Goal: Task Accomplishment & Management: Manage account settings

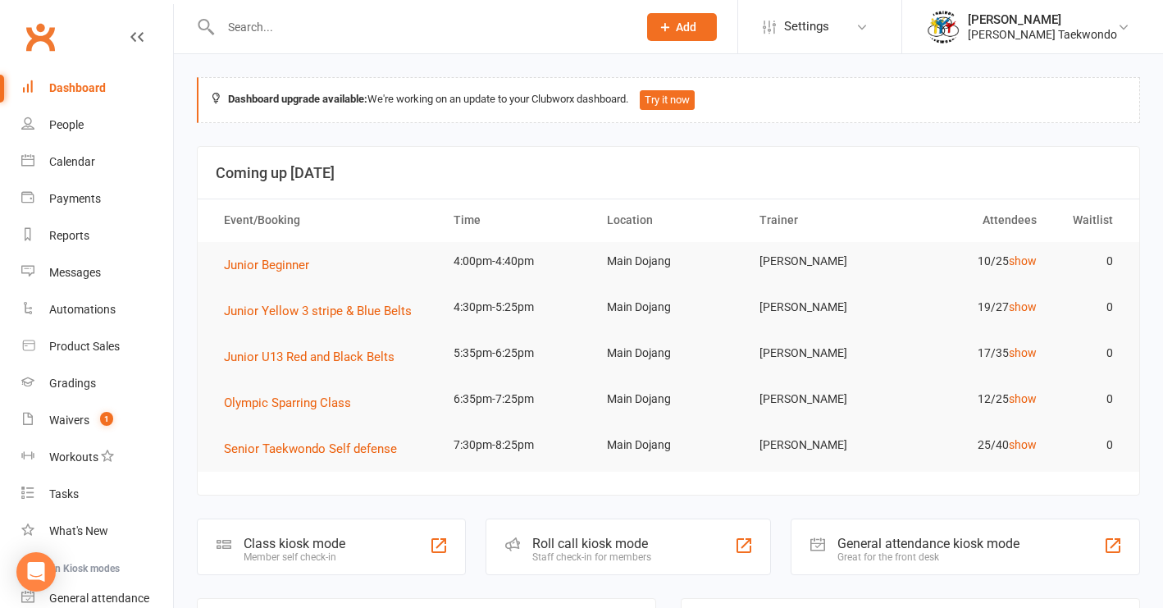
drag, startPoint x: 82, startPoint y: 198, endPoint x: 312, endPoint y: 108, distance: 247.5
click at [84, 198] on div "Payments" at bounding box center [75, 198] width 52 height 13
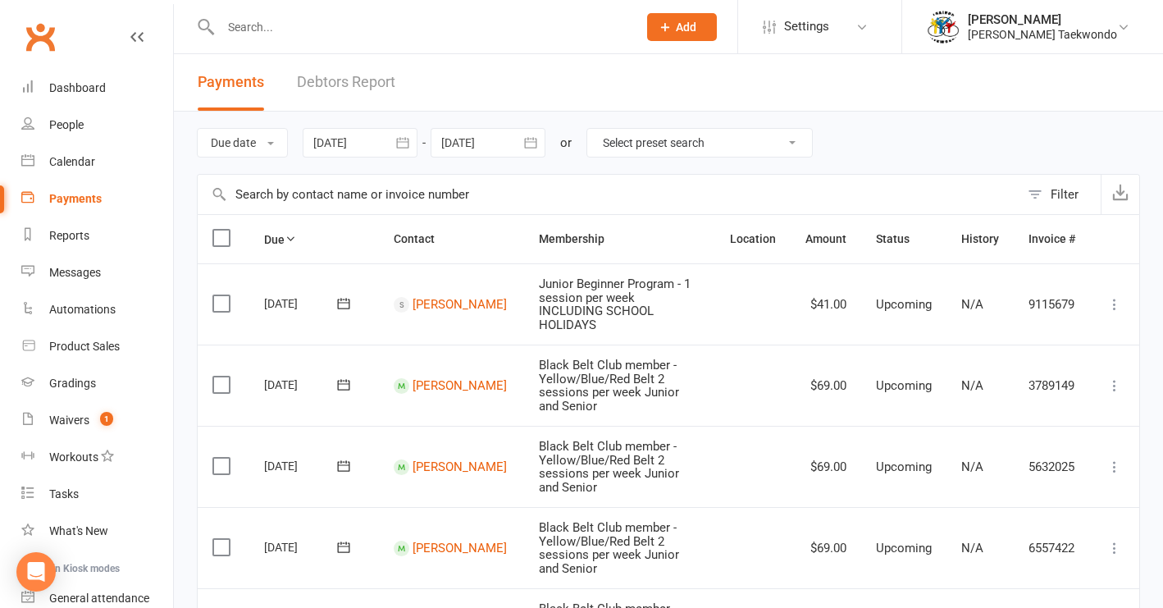
click at [344, 84] on link "Debtors Report" at bounding box center [346, 82] width 98 height 57
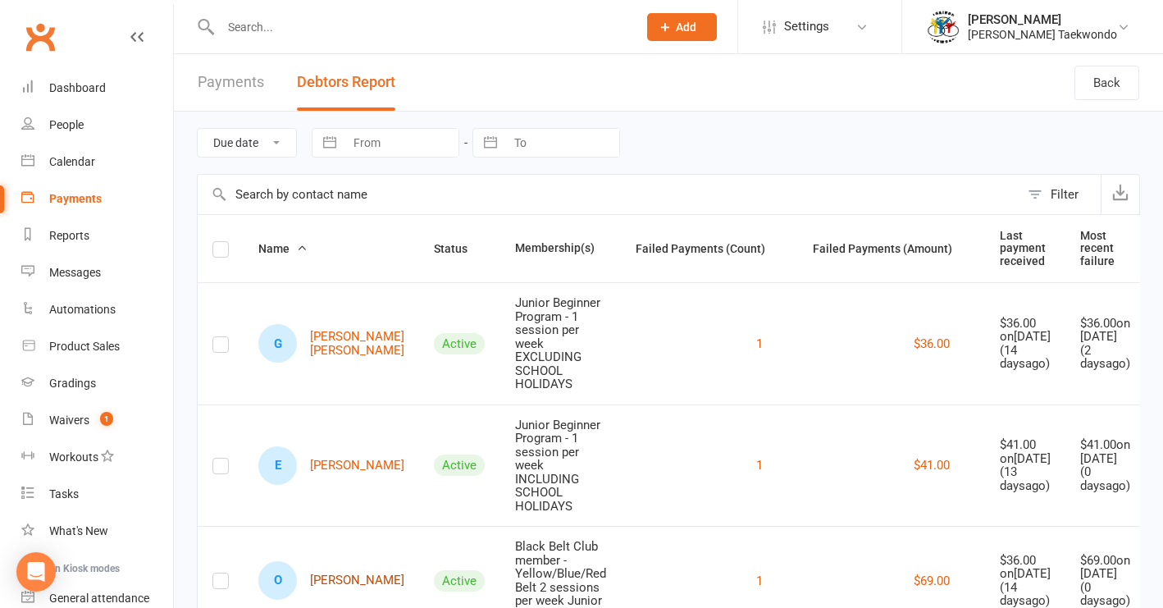
click at [331, 582] on link "O Olivia Wiggins" at bounding box center [331, 580] width 146 height 39
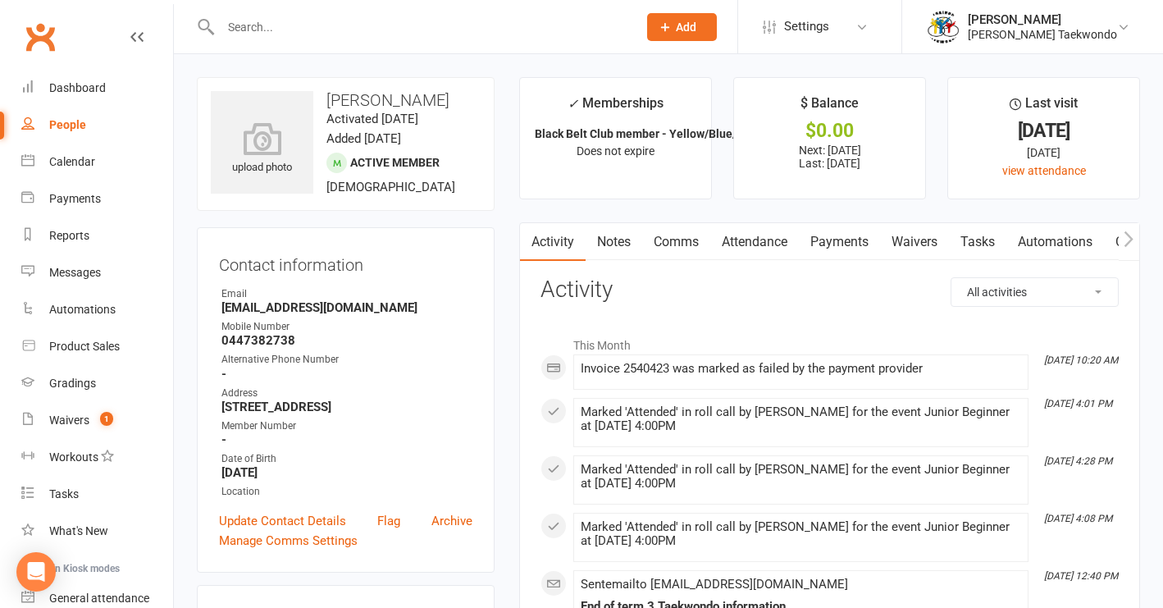
click at [842, 242] on link "Payments" at bounding box center [839, 242] width 81 height 38
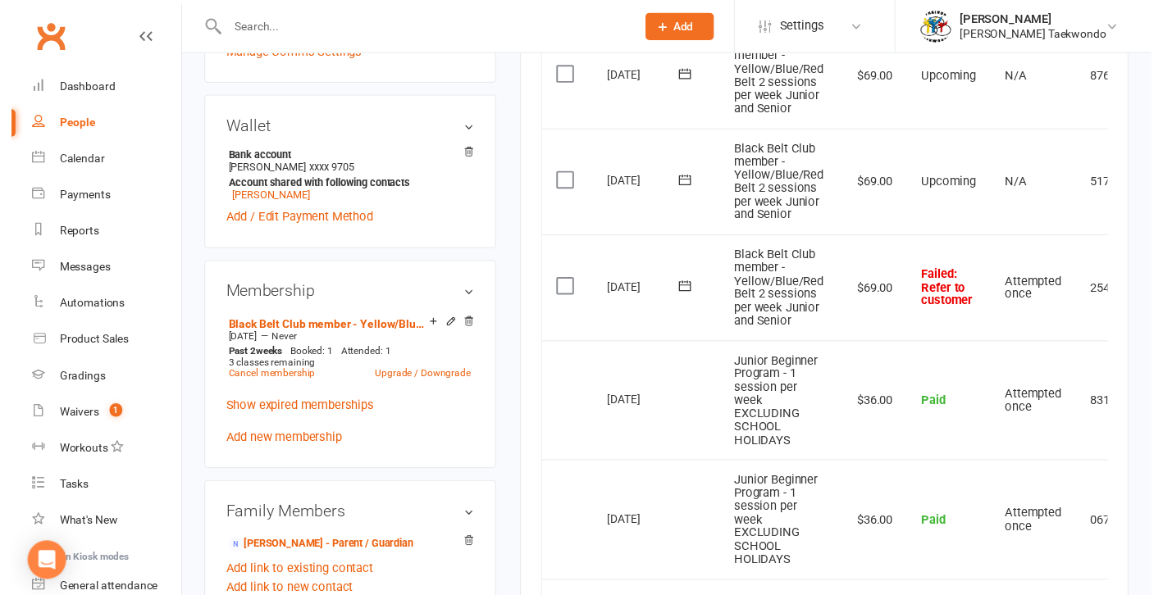
scroll to position [500, 0]
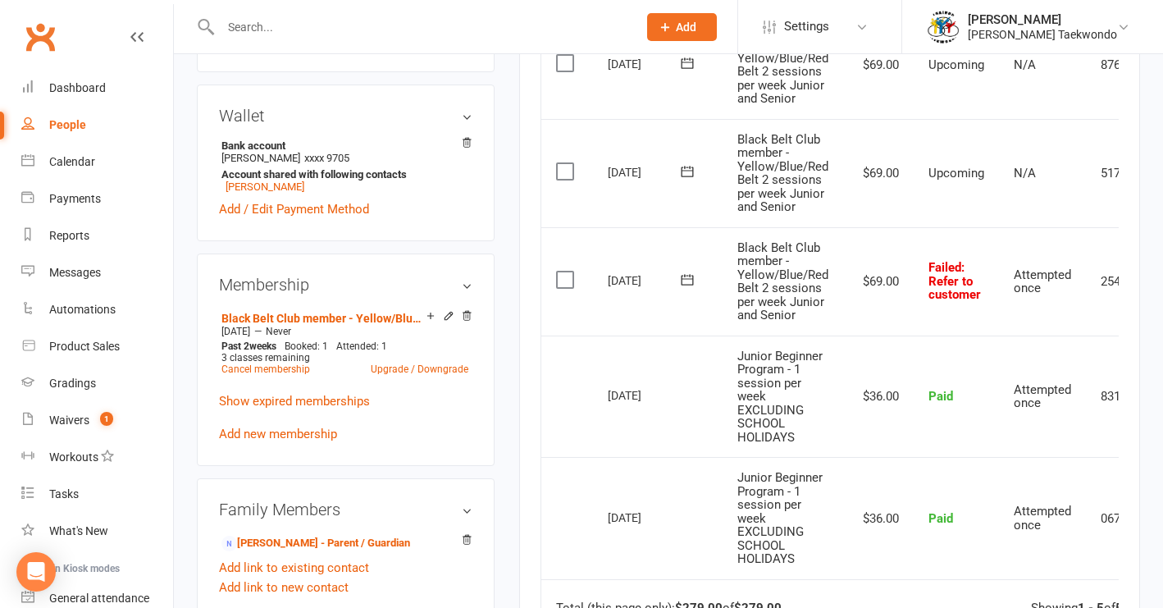
click at [559, 271] on label at bounding box center [567, 279] width 22 height 16
click at [559, 271] on input "checkbox" at bounding box center [561, 271] width 11 height 0
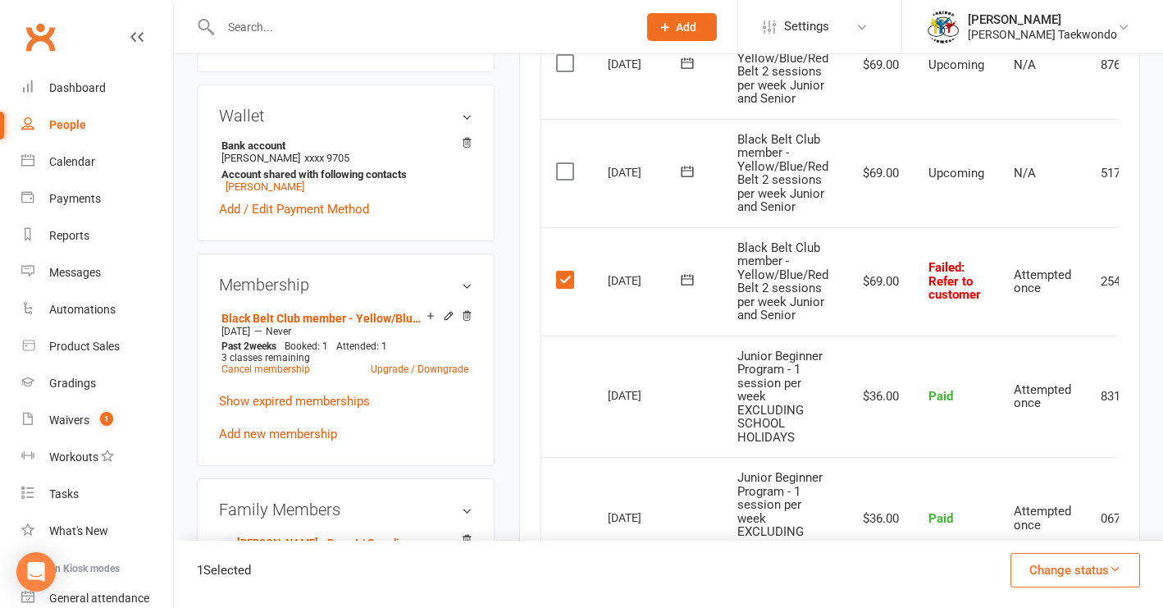
click at [1114, 565] on icon "button" at bounding box center [1115, 569] width 12 height 12
click at [1039, 492] on link "Paid (Other)" at bounding box center [1058, 492] width 162 height 33
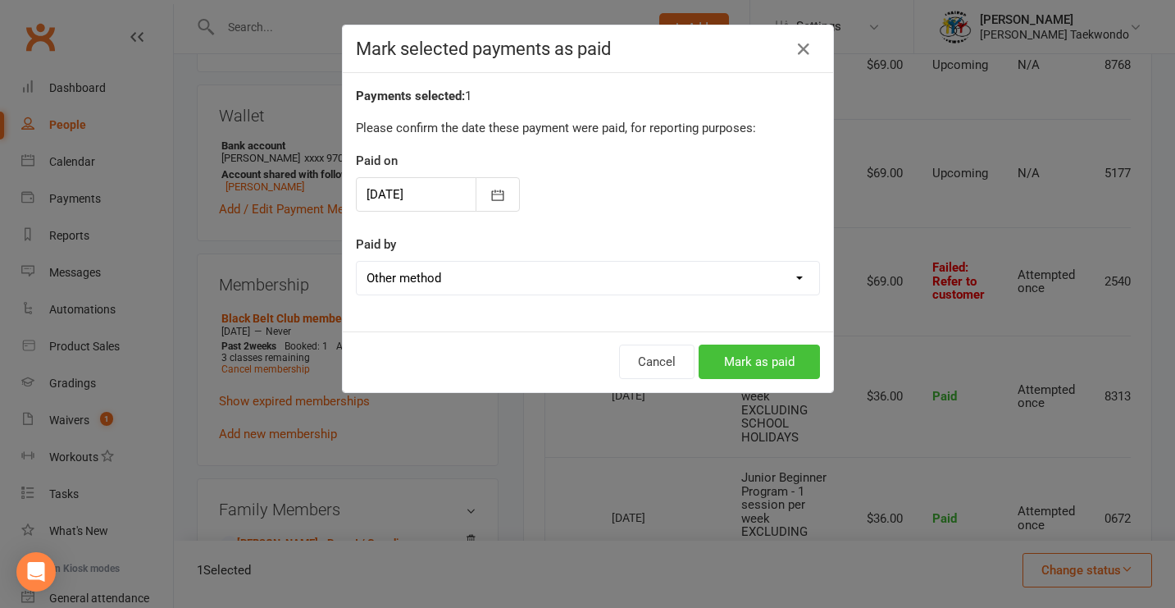
click at [752, 367] on button "Mark as paid" at bounding box center [759, 361] width 121 height 34
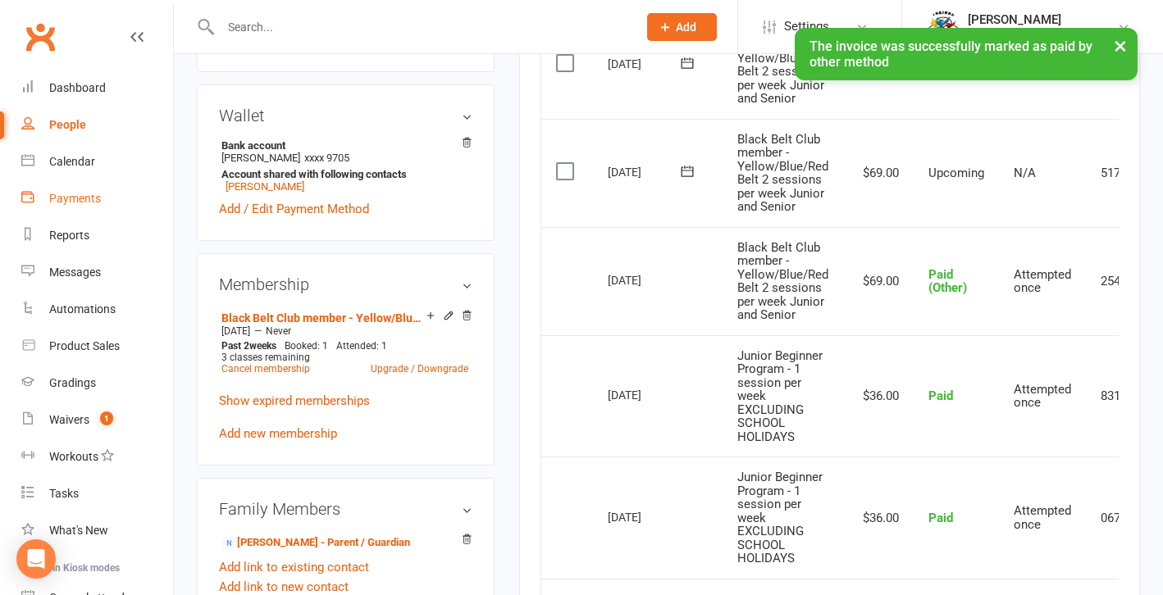
click at [85, 202] on div "Payments" at bounding box center [75, 198] width 52 height 13
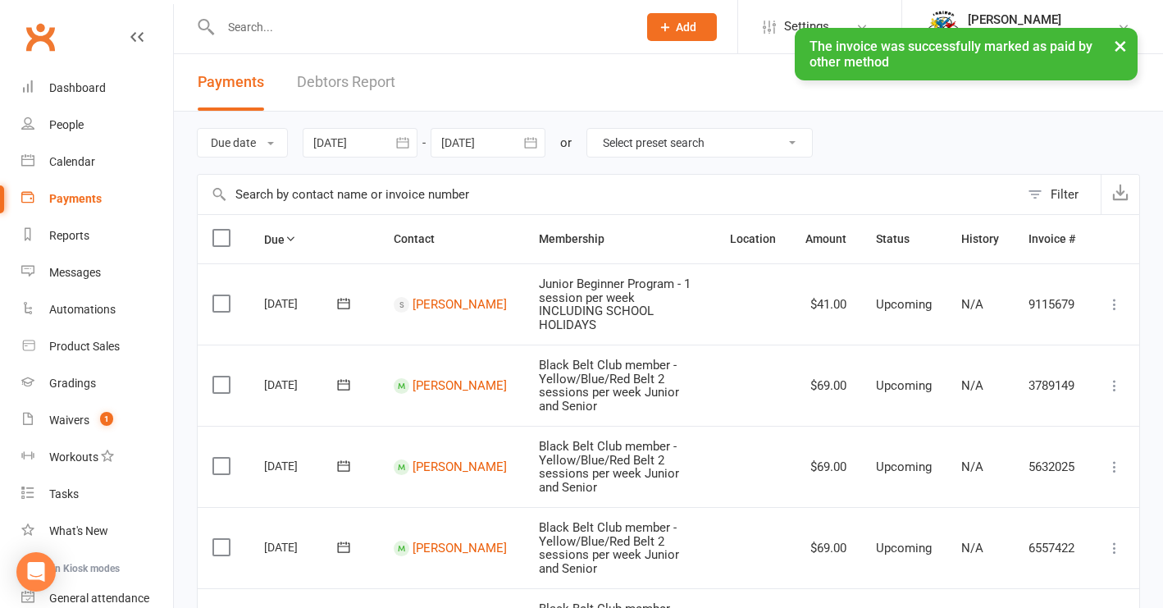
click at [338, 28] on div "× The invoice was successfully marked as paid by other method" at bounding box center [571, 28] width 1142 height 0
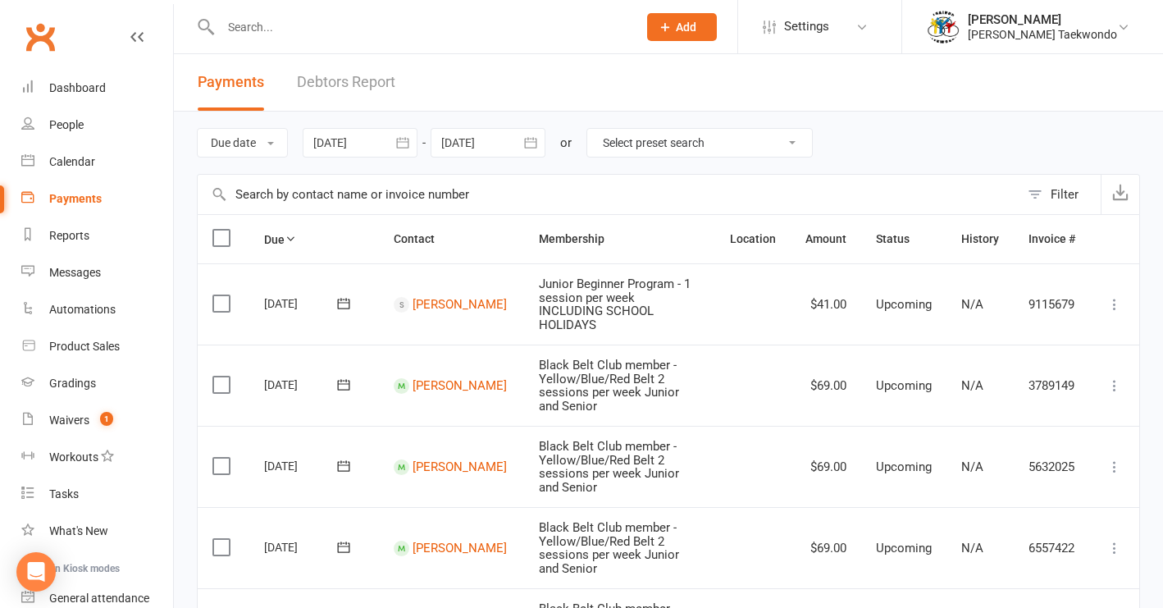
click at [338, 83] on link "Debtors Report" at bounding box center [346, 82] width 98 height 57
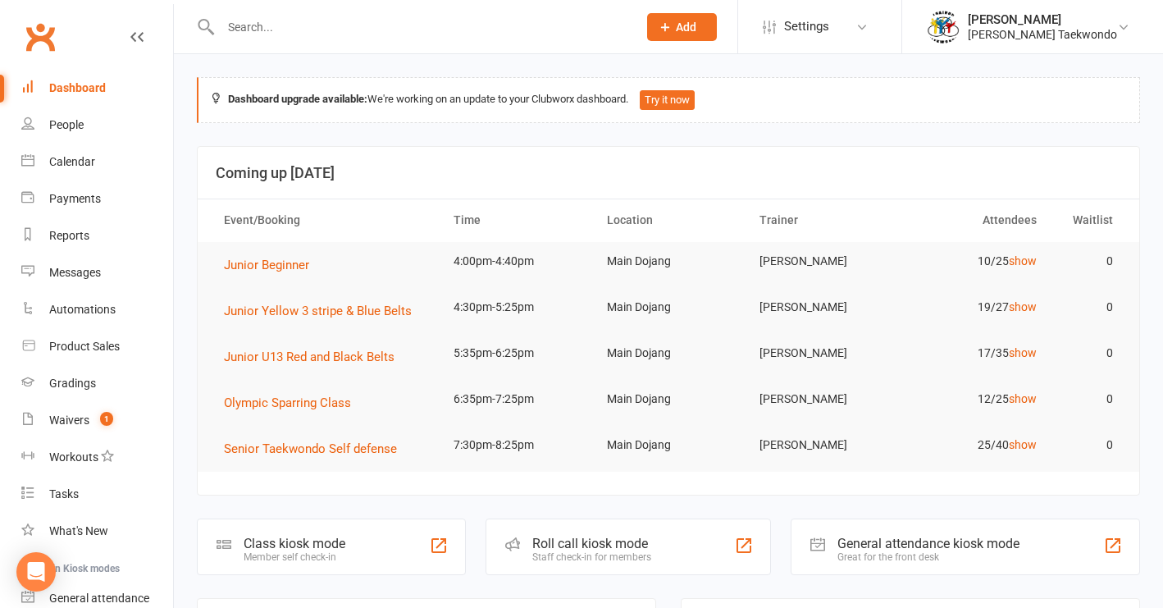
click at [265, 28] on input "text" at bounding box center [421, 27] width 410 height 23
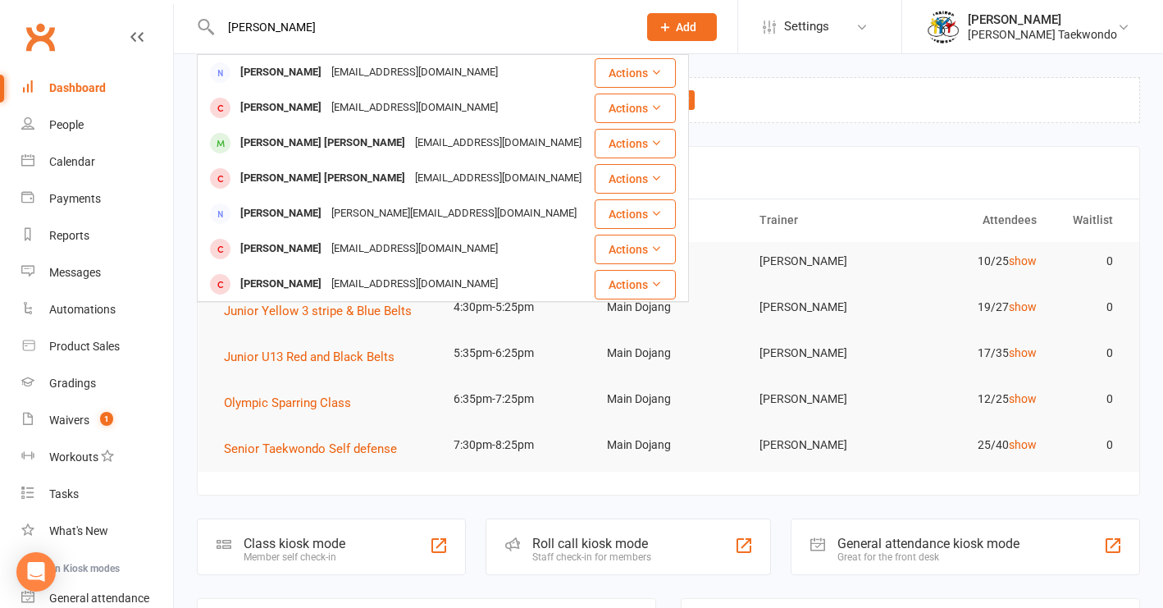
type input "rajbir singh"
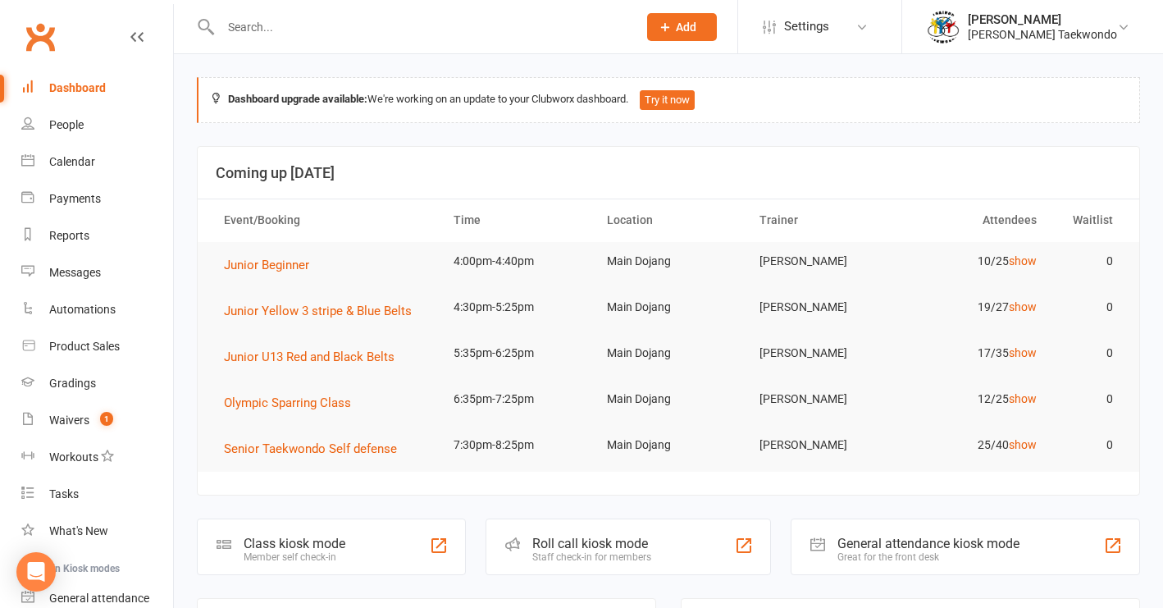
click at [246, 30] on input "text" at bounding box center [421, 27] width 410 height 23
type input "s"
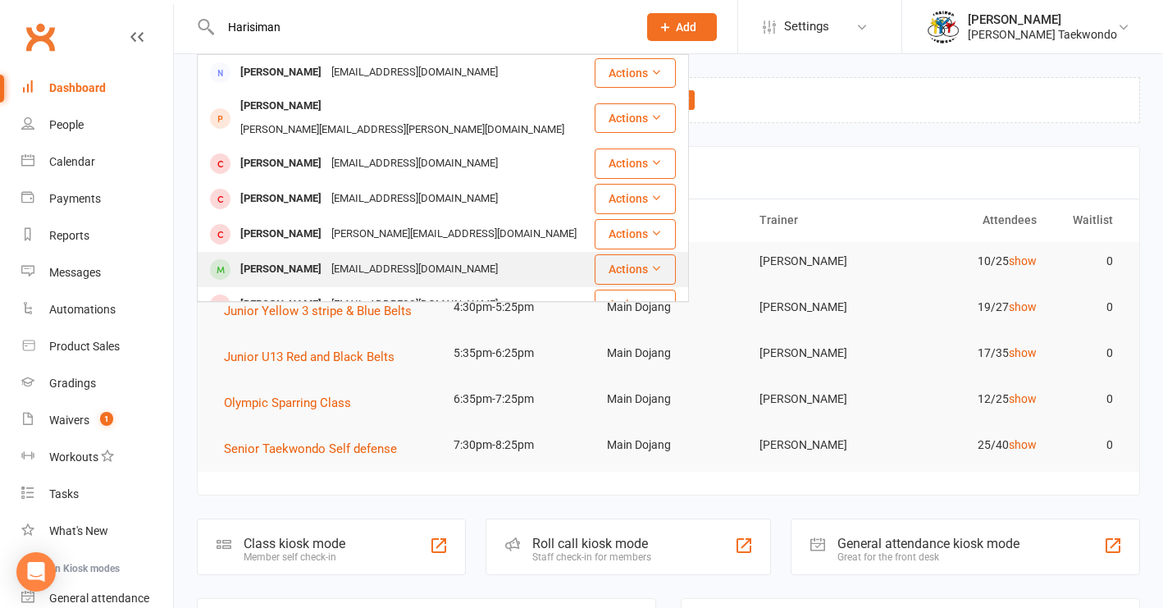
type input "Harisiman"
click at [310, 258] on div "[PERSON_NAME]" at bounding box center [280, 270] width 91 height 24
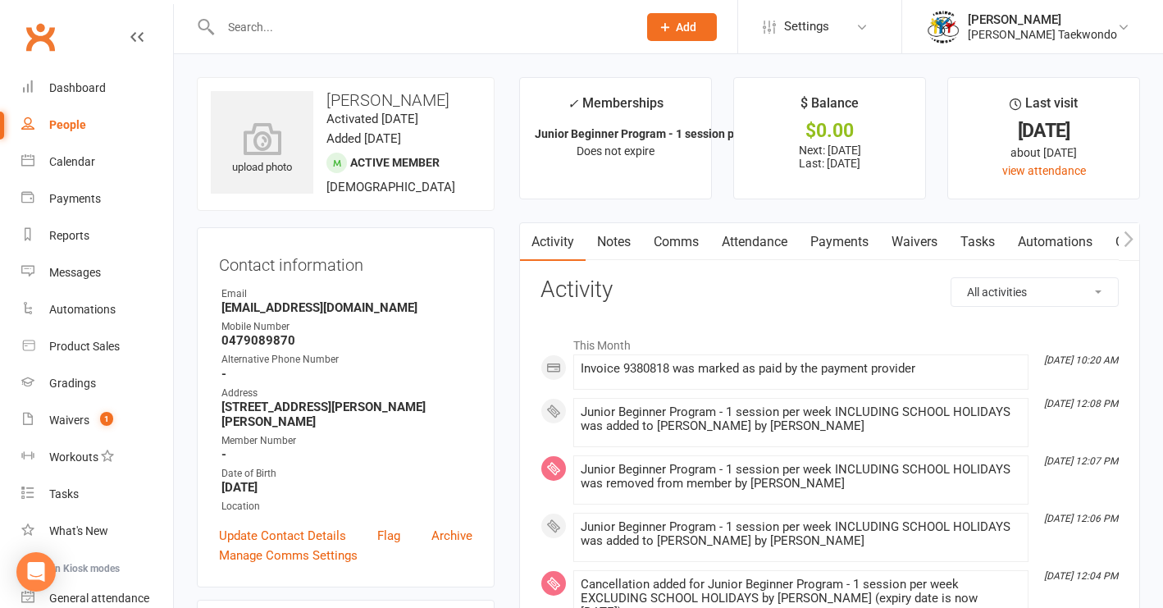
click at [827, 239] on link "Payments" at bounding box center [839, 242] width 81 height 38
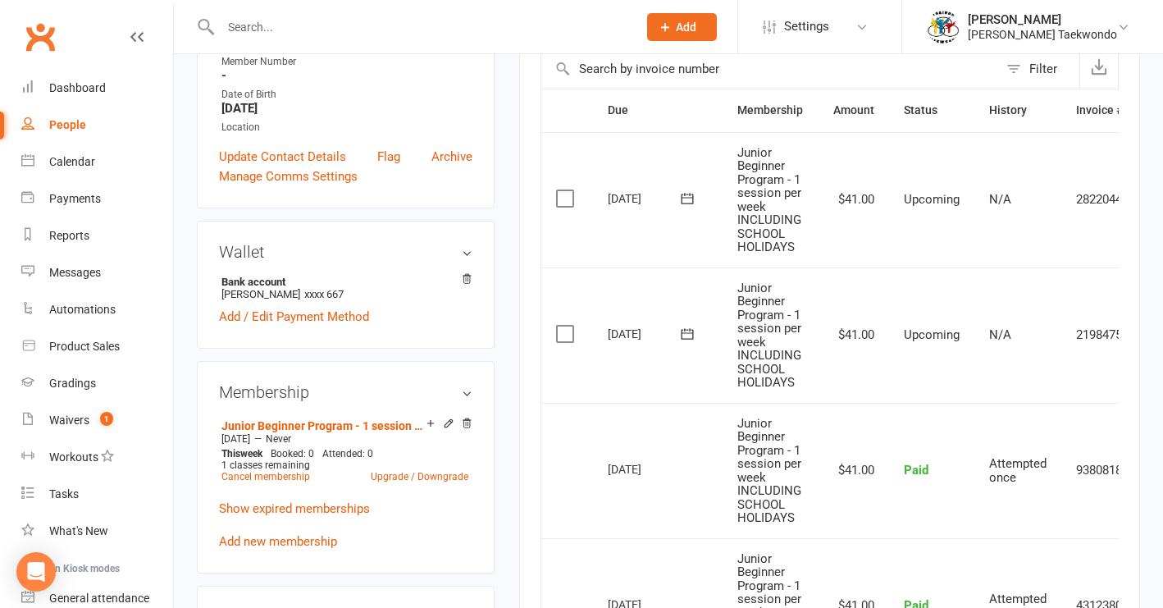
scroll to position [421, 0]
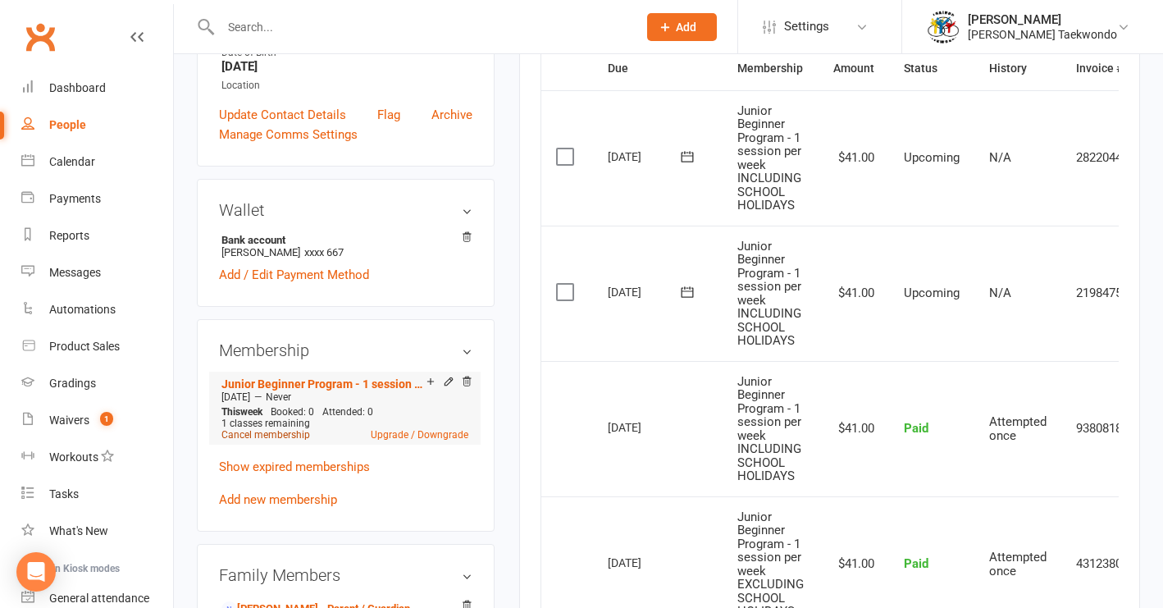
click at [294, 429] on link "Cancel membership" at bounding box center [265, 434] width 89 height 11
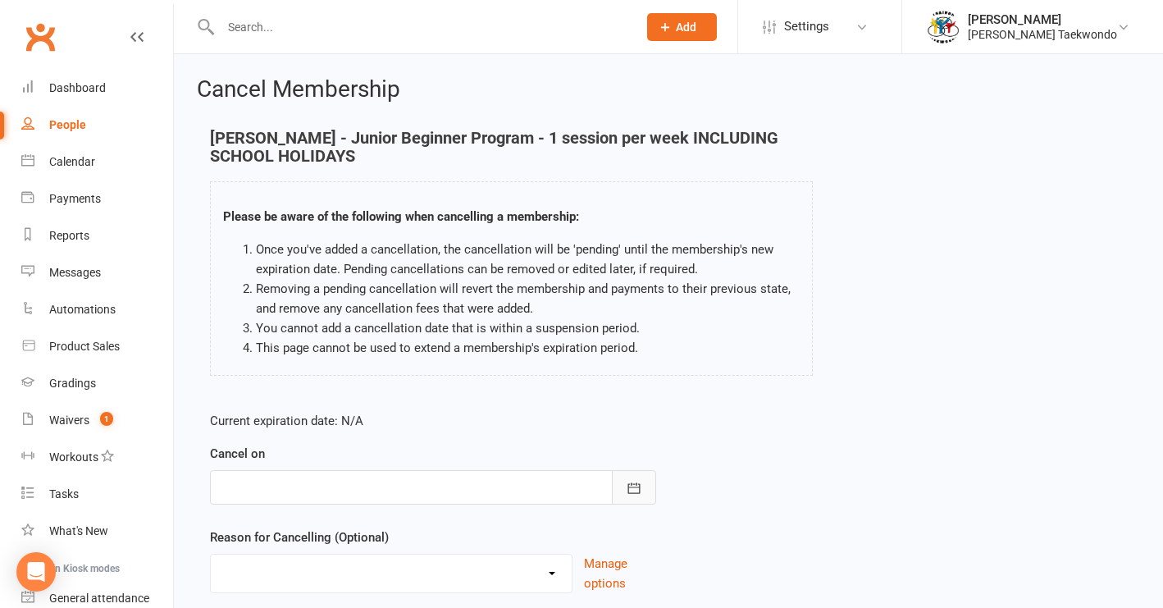
click at [636, 490] on icon "button" at bounding box center [634, 488] width 16 height 16
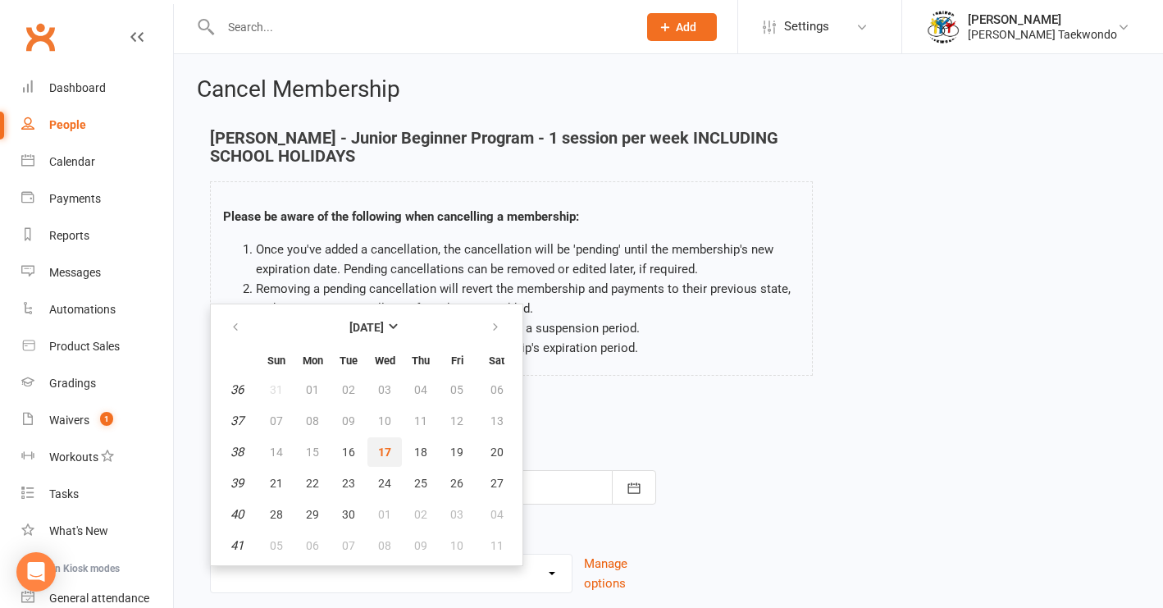
click at [385, 451] on span "17" at bounding box center [384, 451] width 13 height 13
type input "[DATE]"
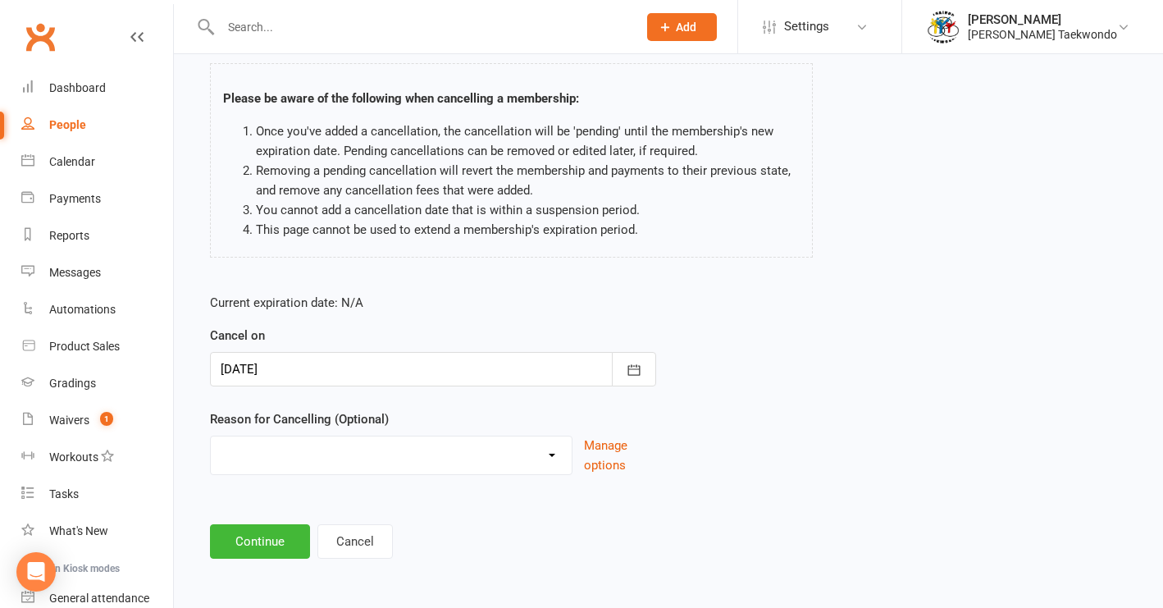
scroll to position [128, 0]
select select "4"
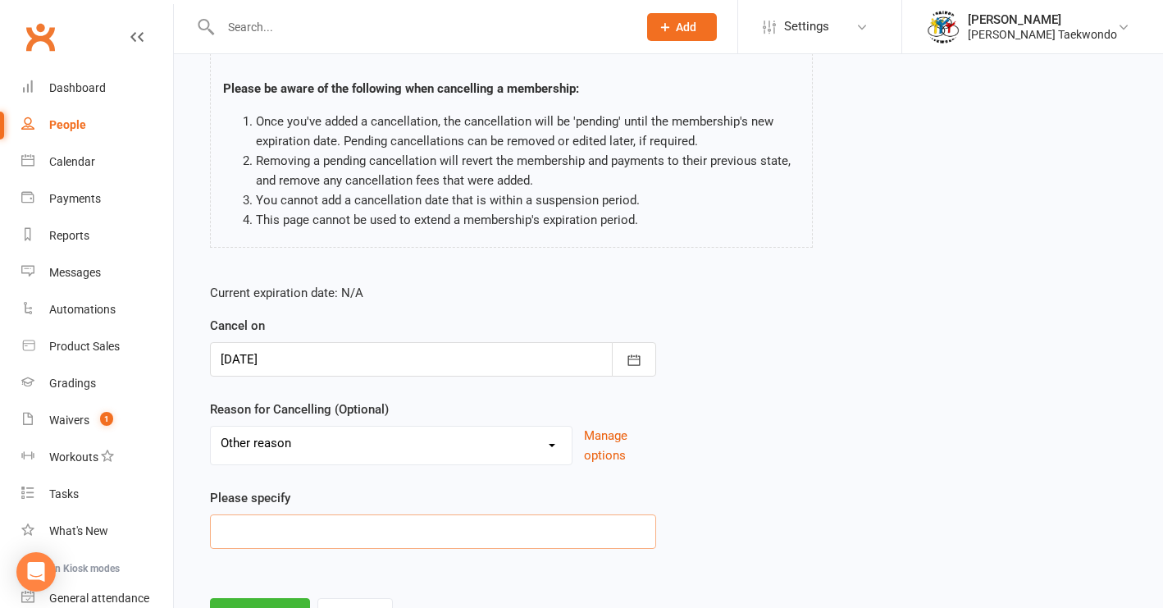
click at [287, 535] on input at bounding box center [433, 531] width 446 height 34
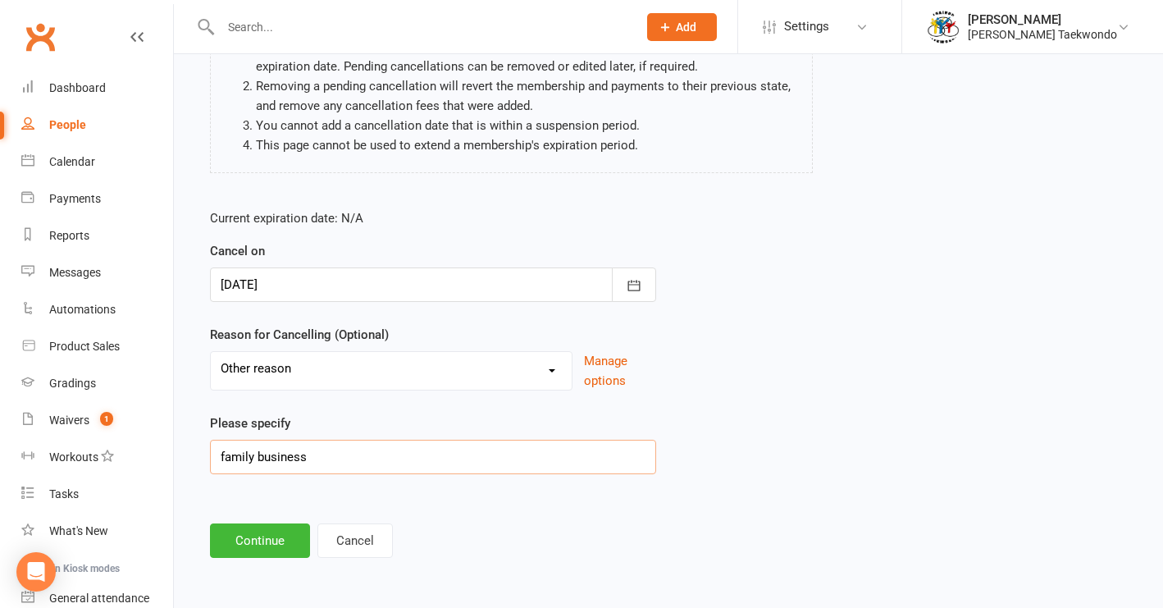
scroll to position [216, 0]
type input "family business"
click at [249, 530] on button "Continue" at bounding box center [260, 540] width 100 height 34
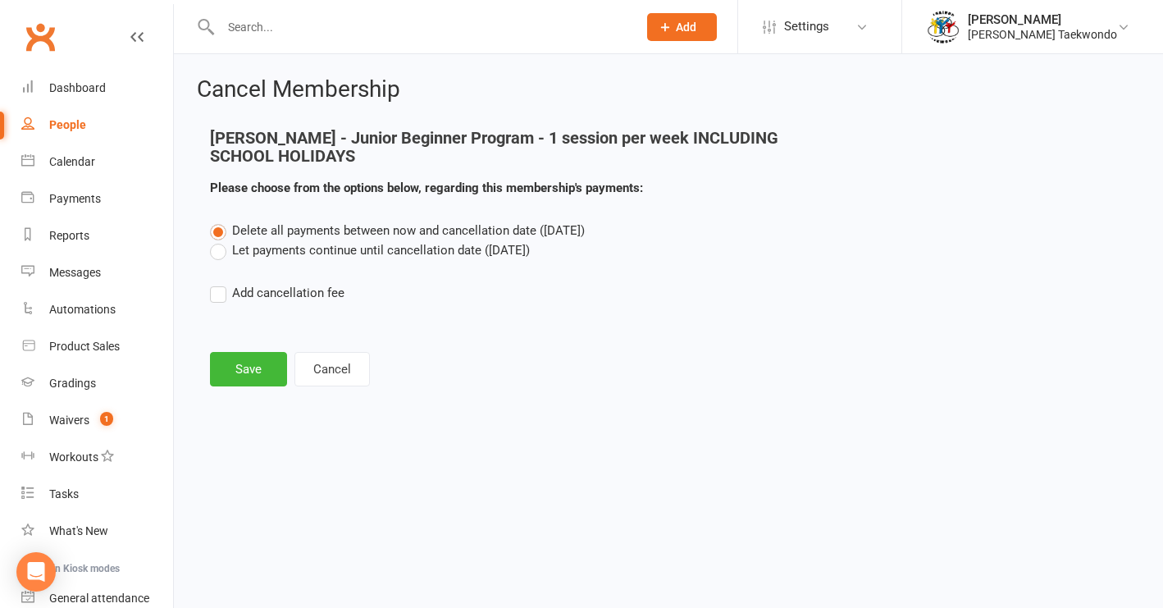
scroll to position [0, 0]
click at [254, 371] on button "Save" at bounding box center [248, 369] width 77 height 34
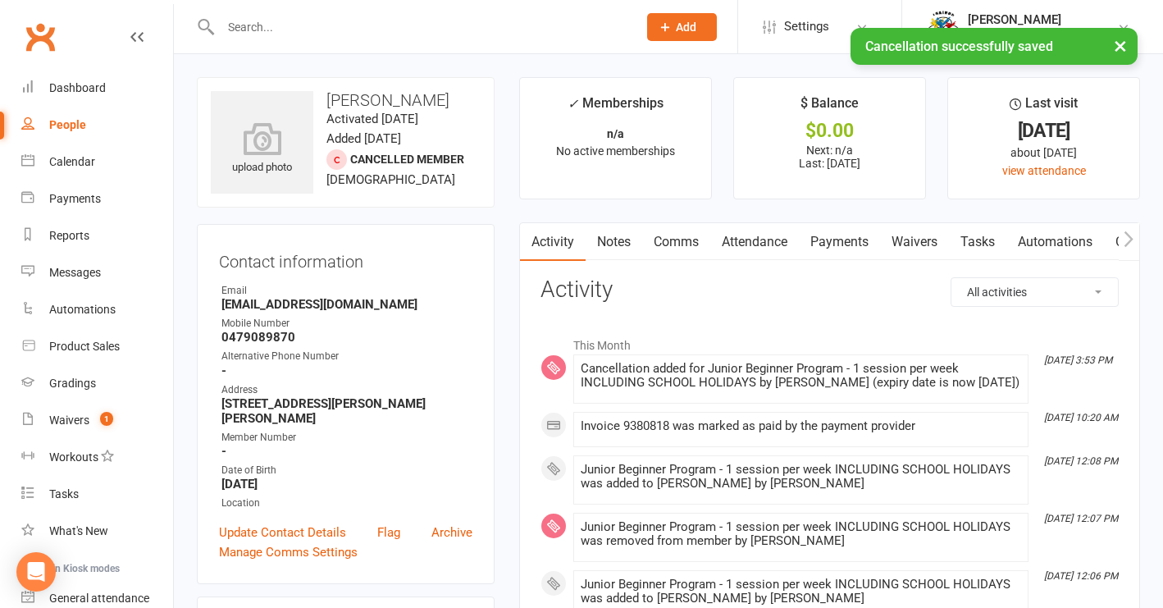
click at [774, 240] on link "Attendance" at bounding box center [754, 242] width 89 height 38
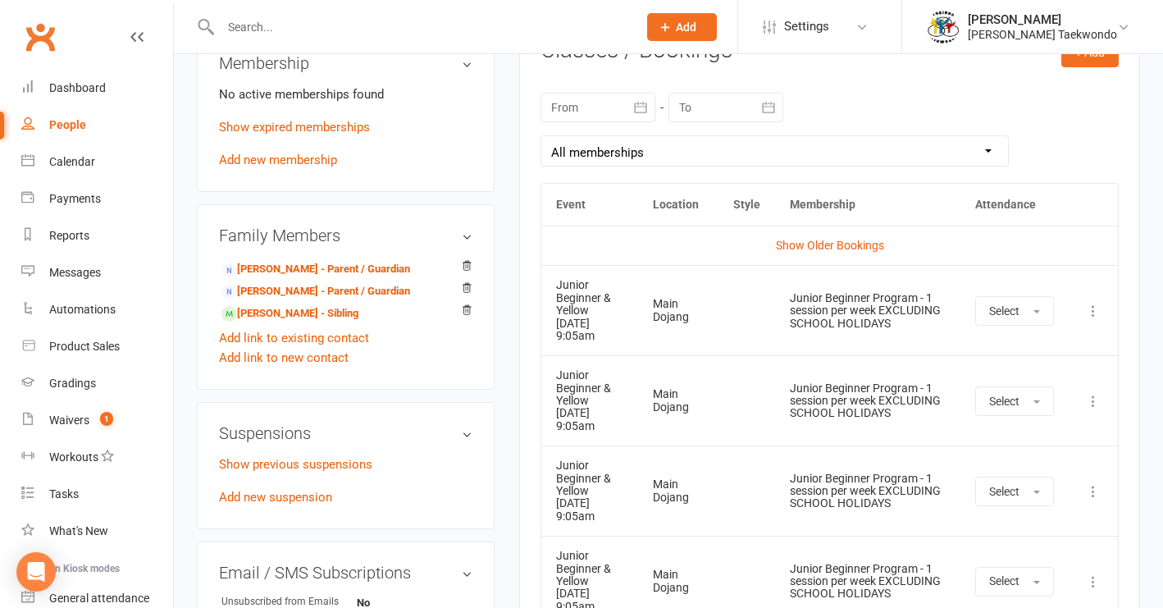
scroll to position [723, 0]
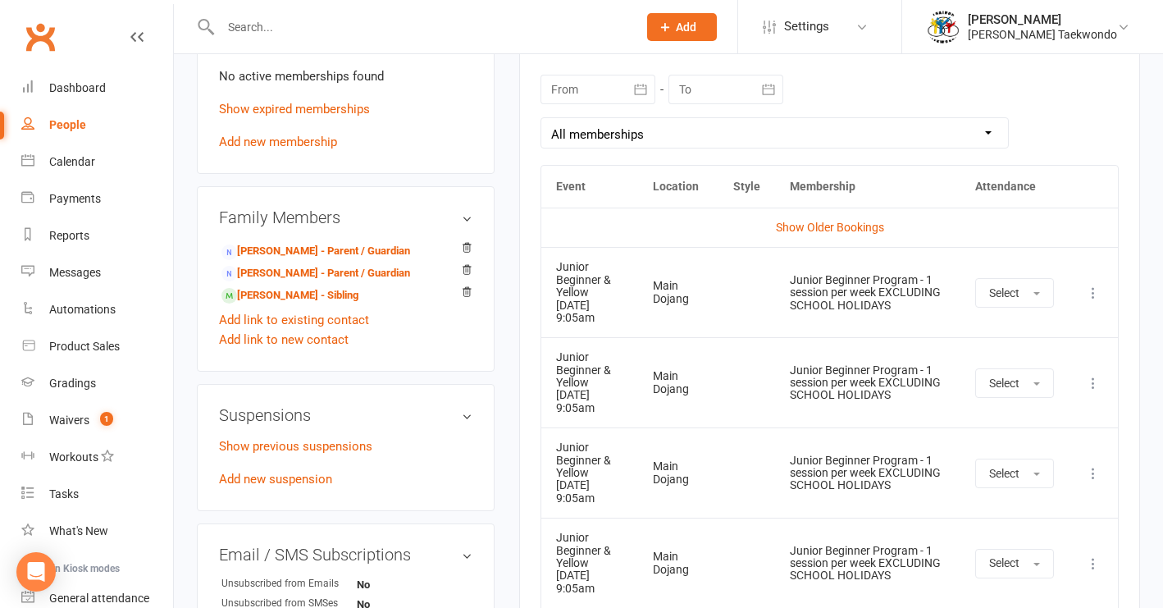
click at [1096, 298] on icon at bounding box center [1093, 293] width 16 height 16
click at [992, 392] on link "Remove booking" at bounding box center [1021, 390] width 162 height 33
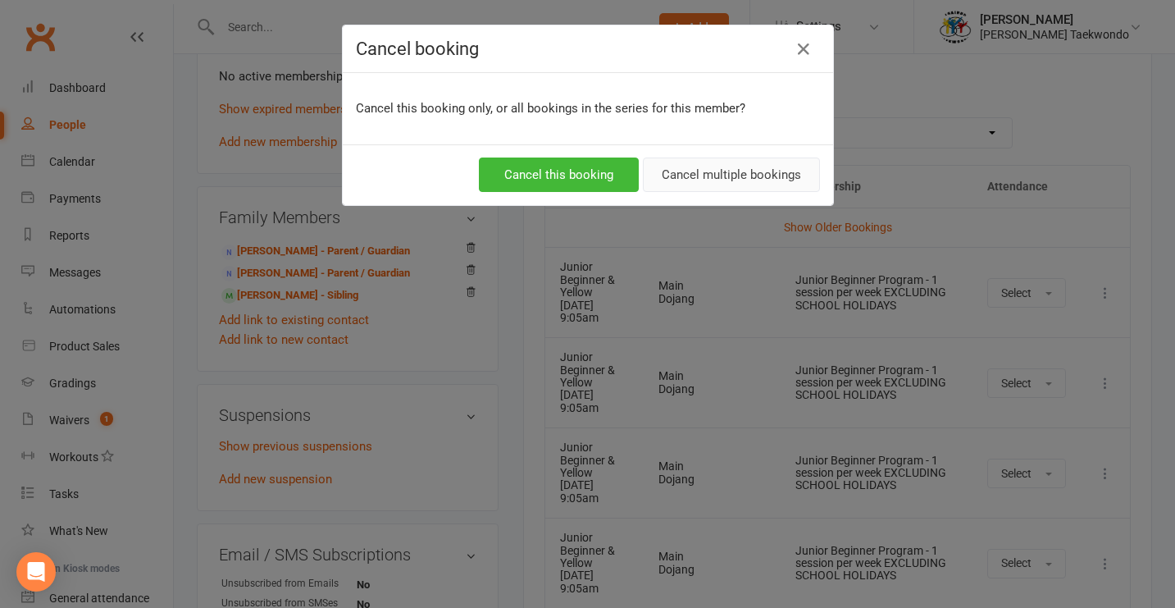
click at [729, 167] on button "Cancel multiple bookings" at bounding box center [731, 174] width 177 height 34
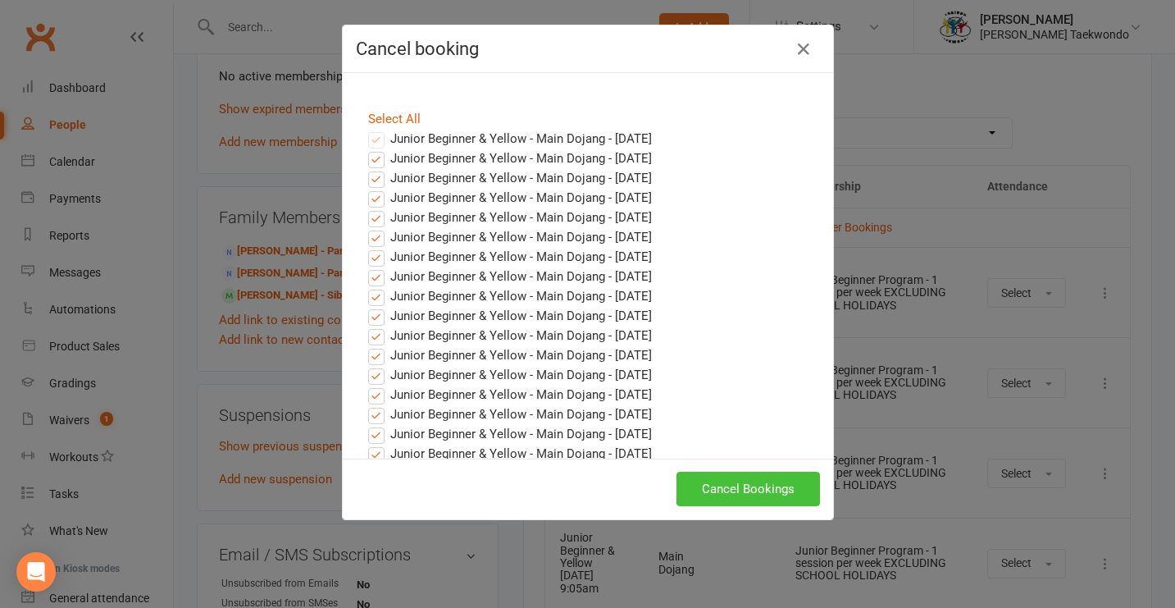
click at [759, 486] on button "Cancel Bookings" at bounding box center [749, 489] width 144 height 34
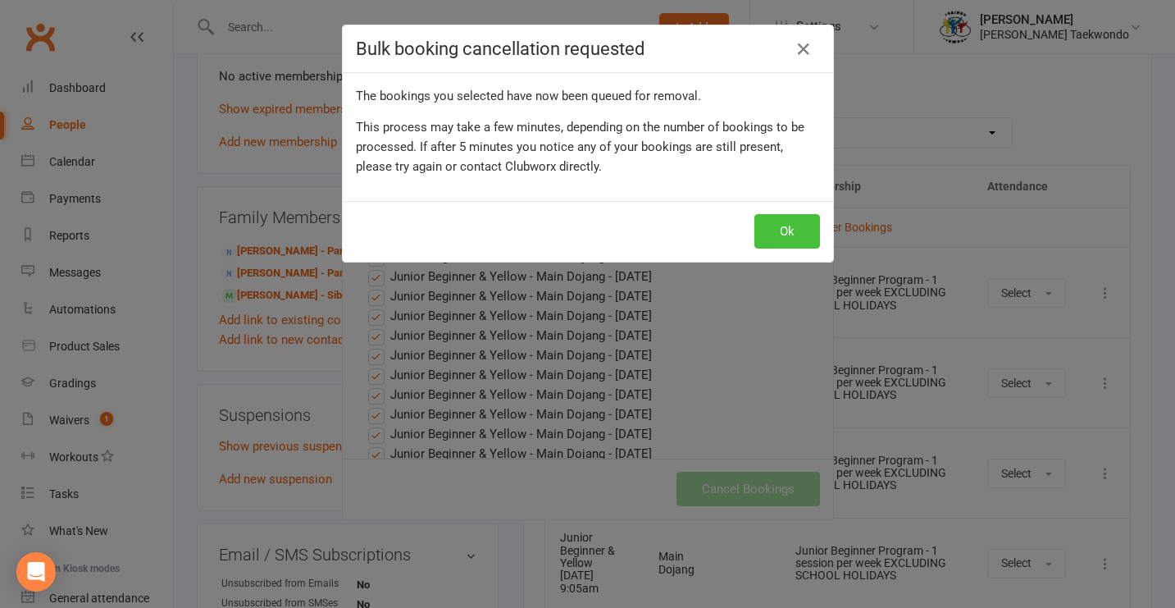
click at [775, 231] on button "Ok" at bounding box center [788, 231] width 66 height 34
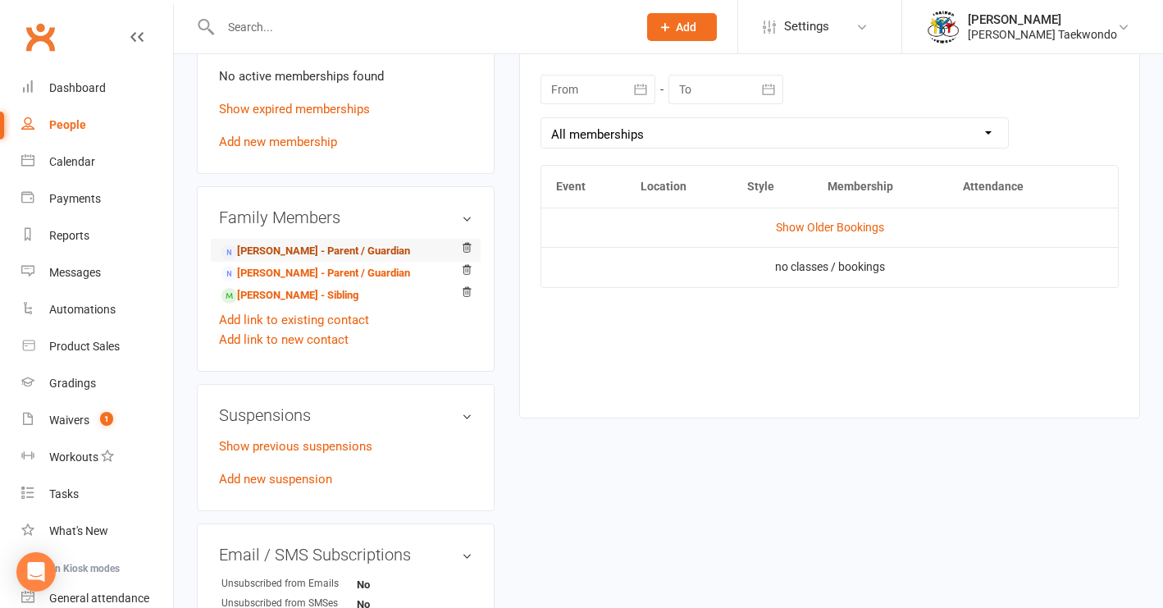
click at [354, 243] on link "[PERSON_NAME] - Parent / Guardian" at bounding box center [315, 251] width 189 height 17
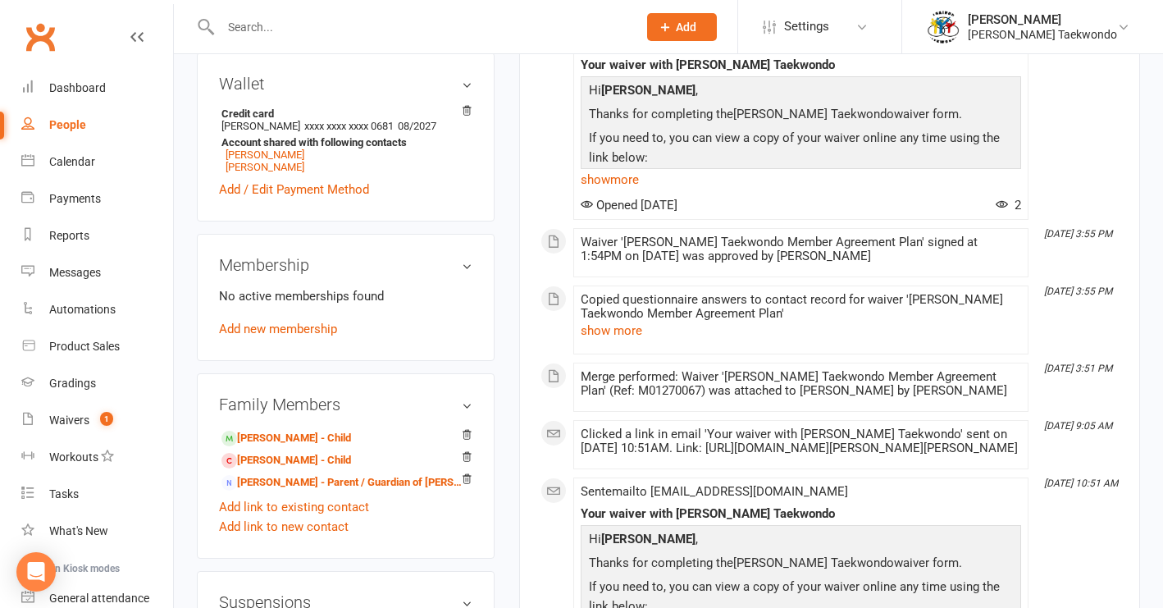
scroll to position [581, 0]
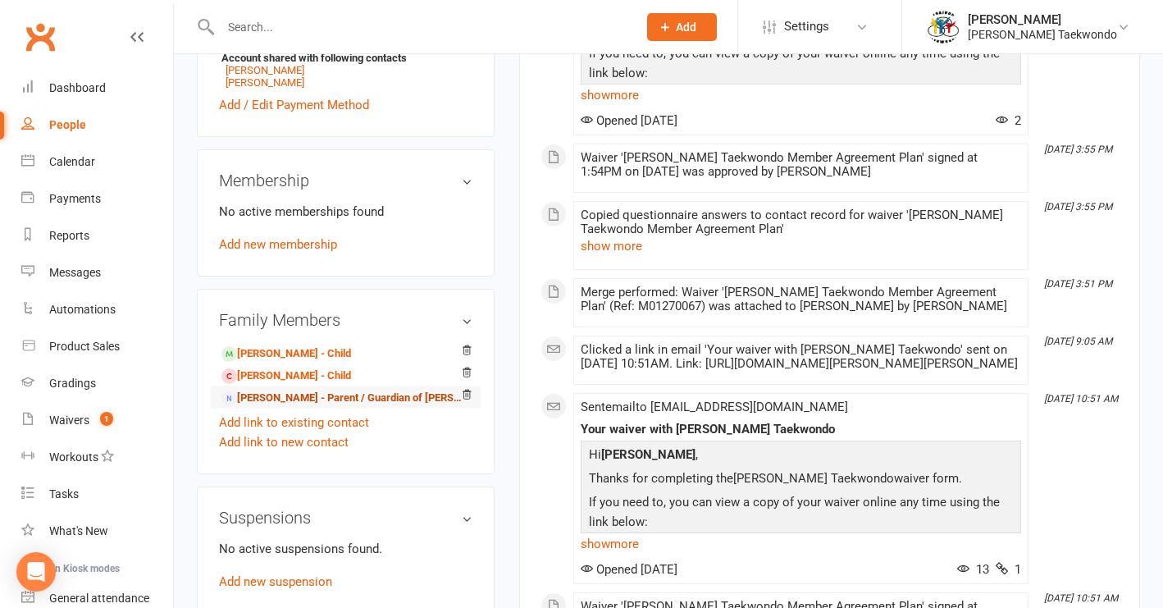
click at [343, 400] on link "[PERSON_NAME] - Parent / Guardian of [PERSON_NAME]" at bounding box center [342, 398] width 243 height 17
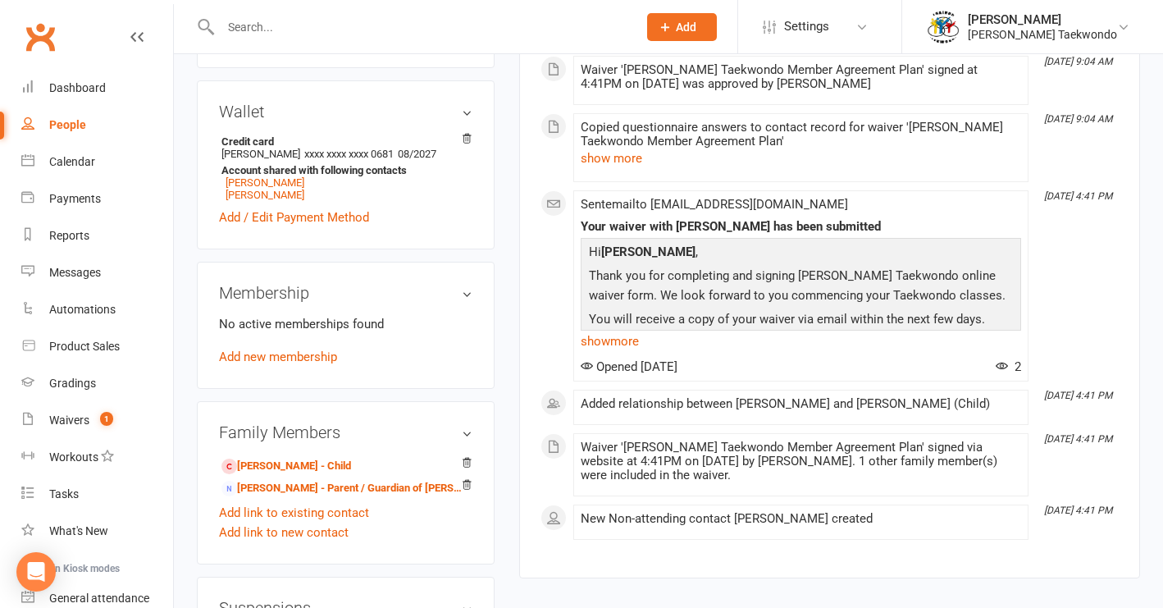
scroll to position [493, 0]
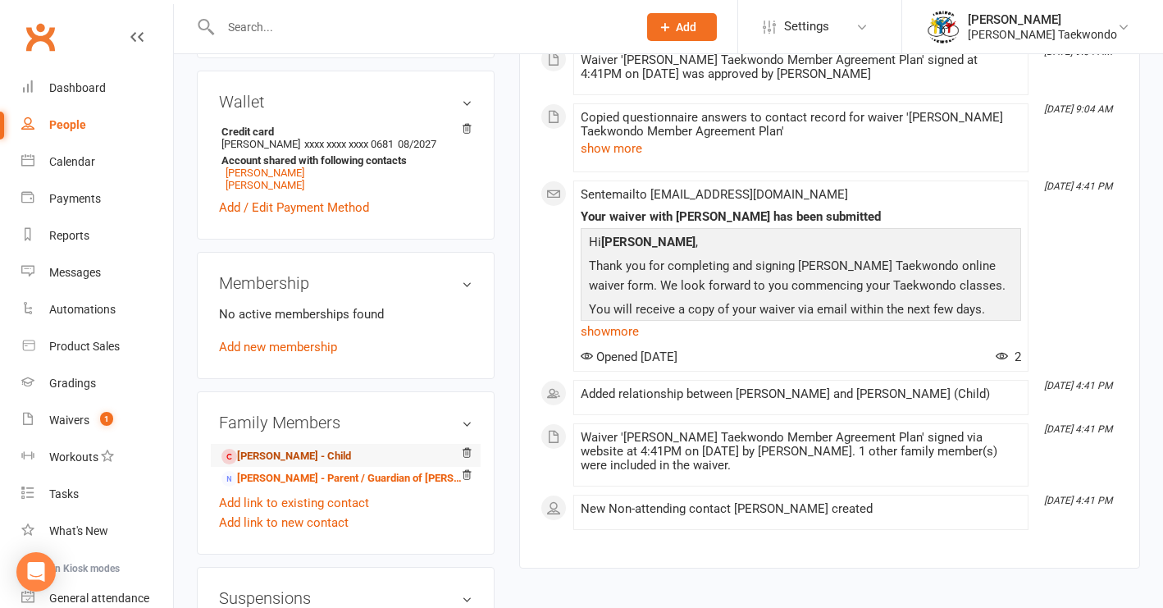
click at [292, 448] on link "[PERSON_NAME] - Child" at bounding box center [286, 456] width 130 height 17
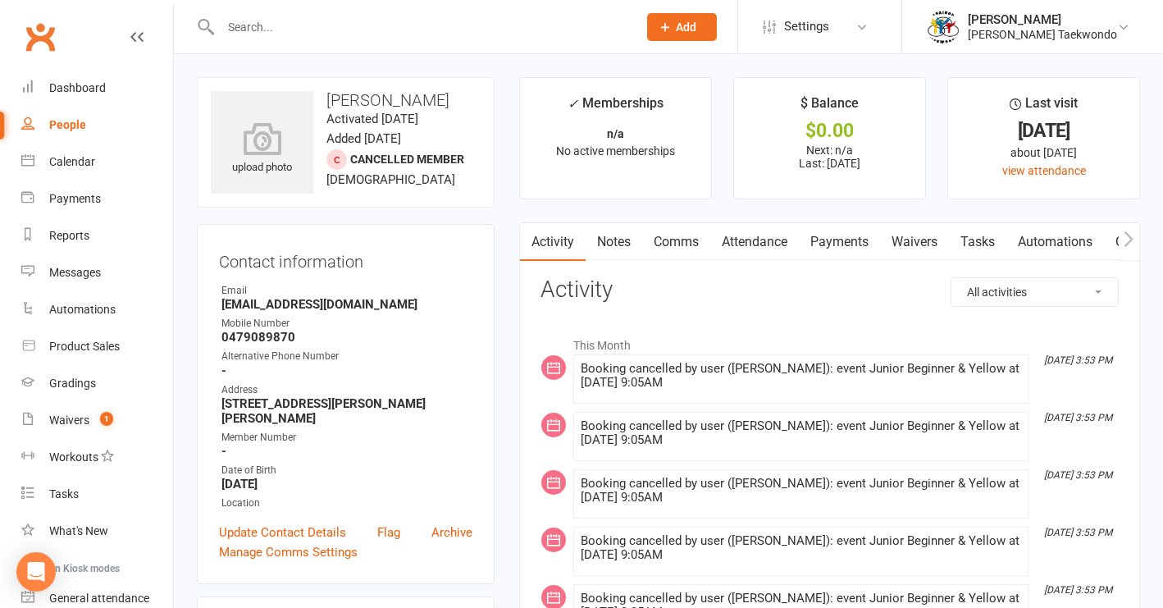
click at [832, 242] on link "Payments" at bounding box center [839, 242] width 81 height 38
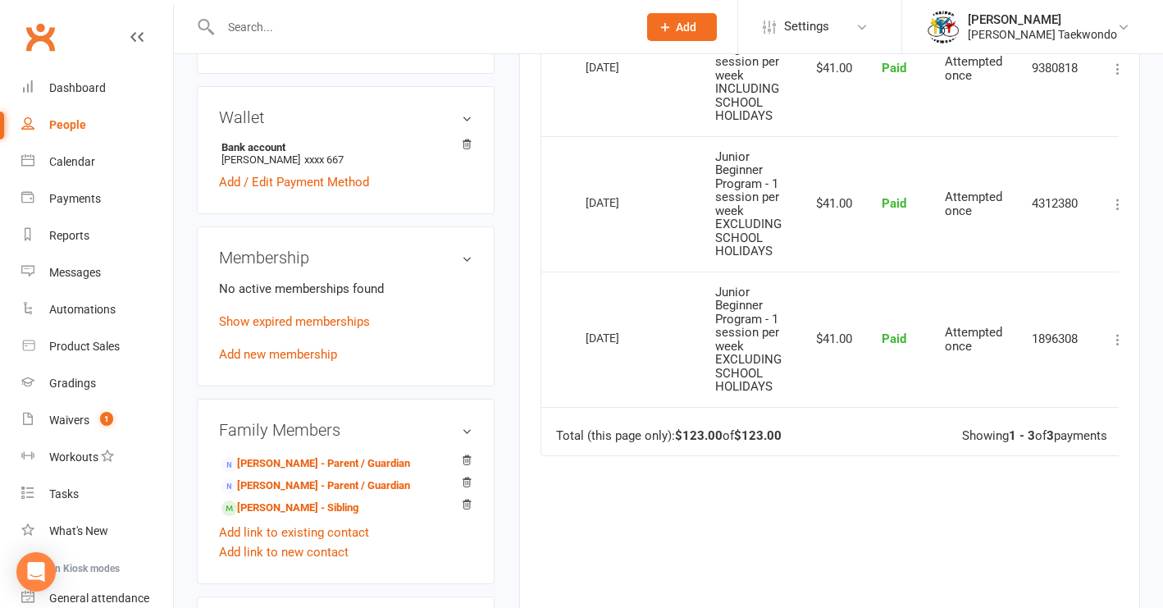
scroll to position [541, 0]
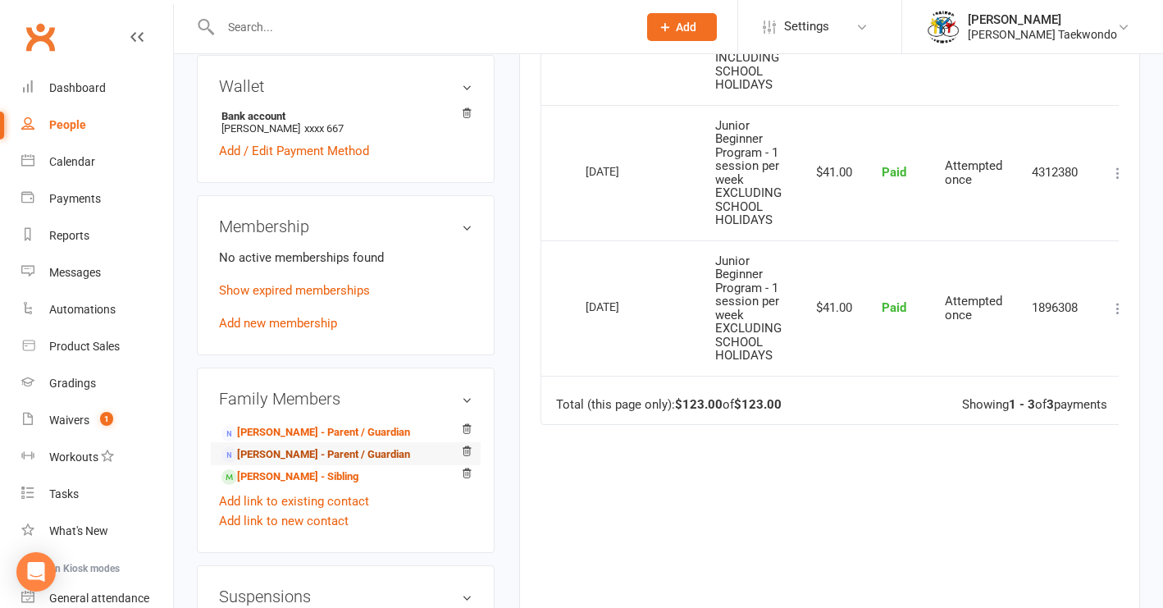
click at [351, 446] on link "[PERSON_NAME] - Parent / Guardian" at bounding box center [315, 454] width 189 height 17
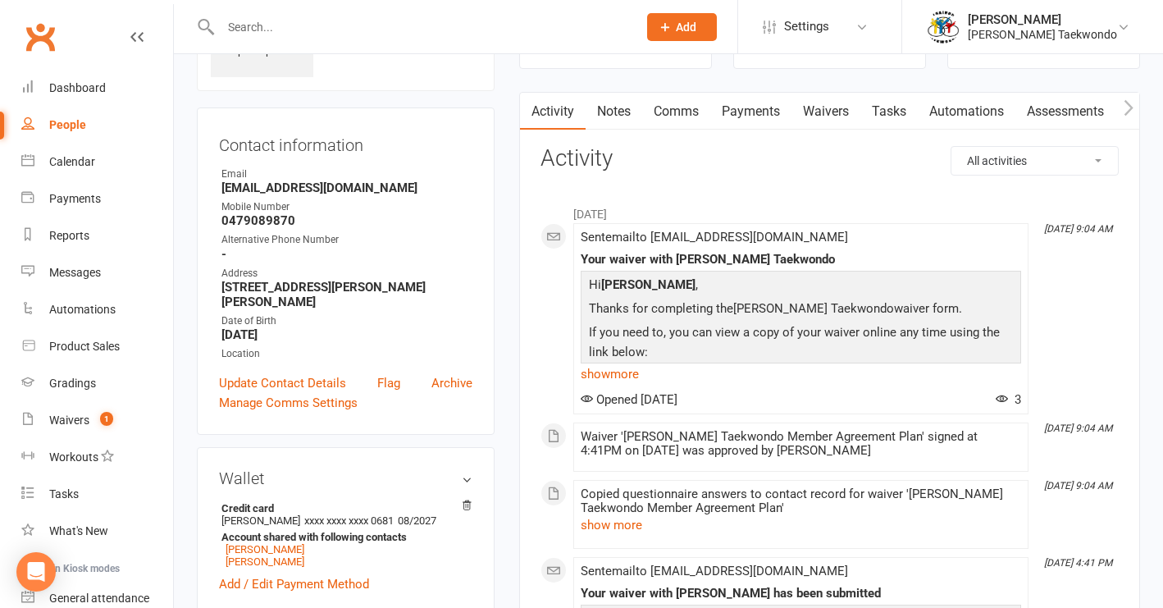
scroll to position [143, 0]
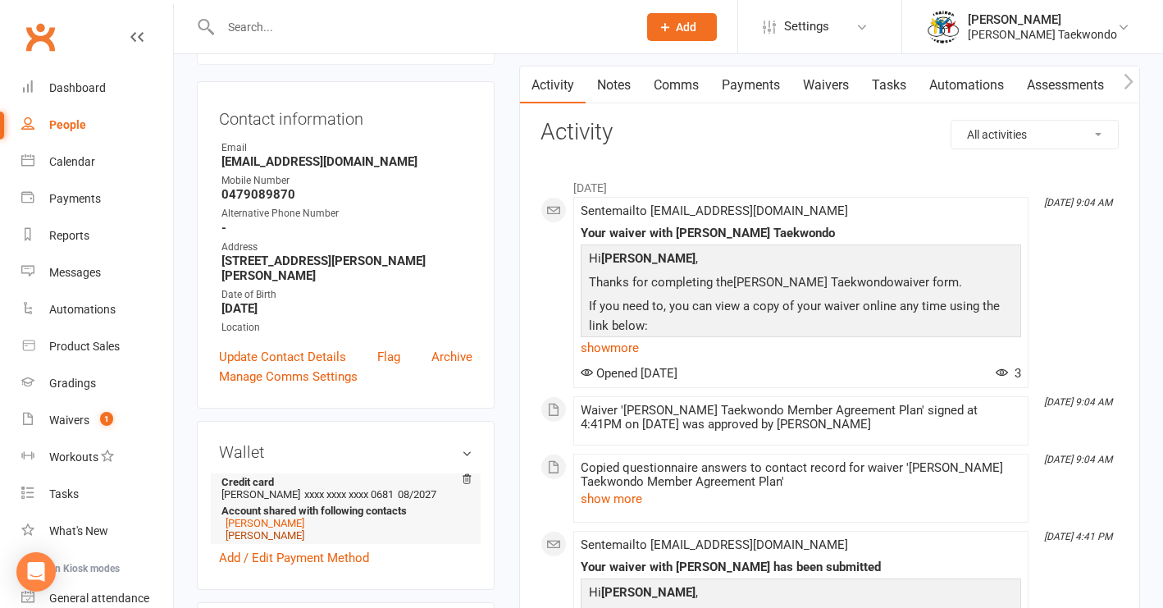
click at [283, 529] on link "[PERSON_NAME]" at bounding box center [265, 535] width 79 height 12
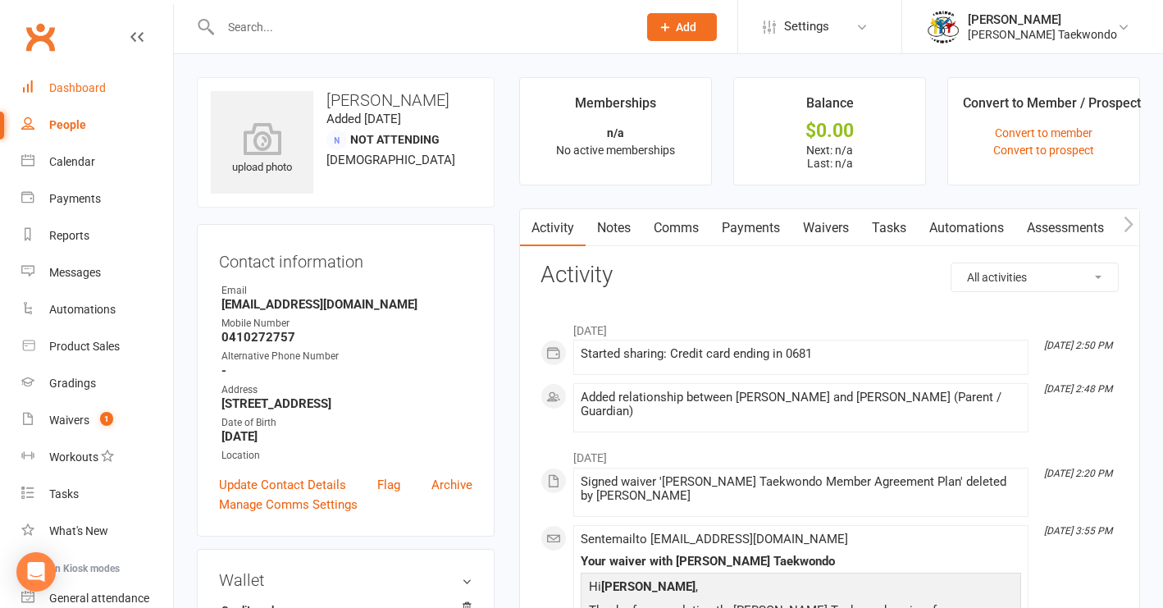
click at [67, 87] on div "Dashboard" at bounding box center [77, 87] width 57 height 13
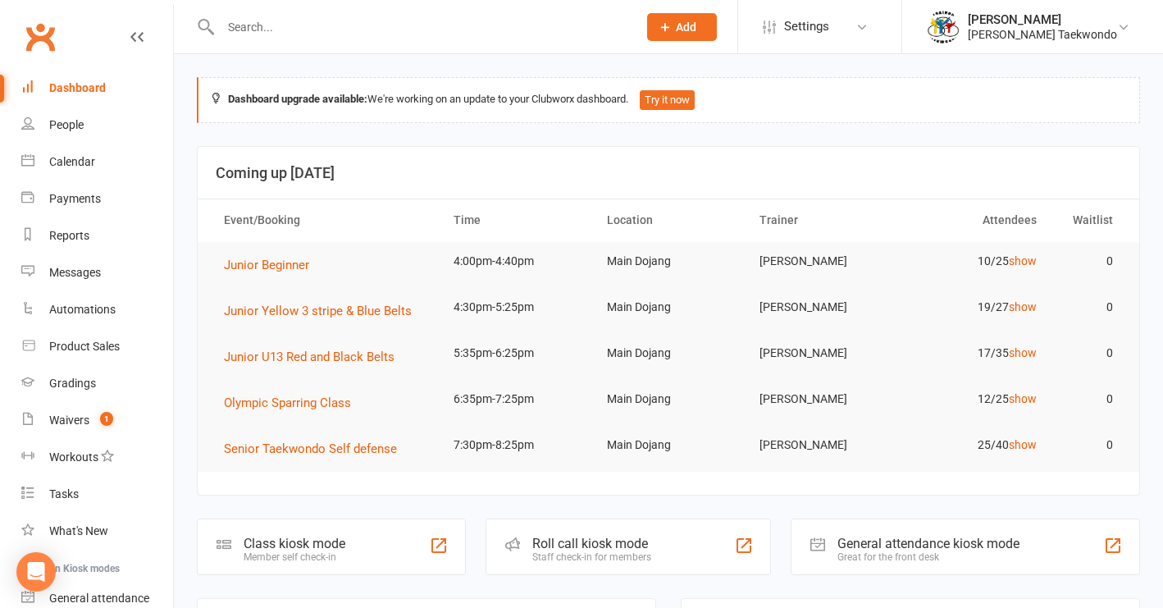
click at [91, 89] on div "Dashboard" at bounding box center [77, 87] width 57 height 13
